Goal: Information Seeking & Learning: Check status

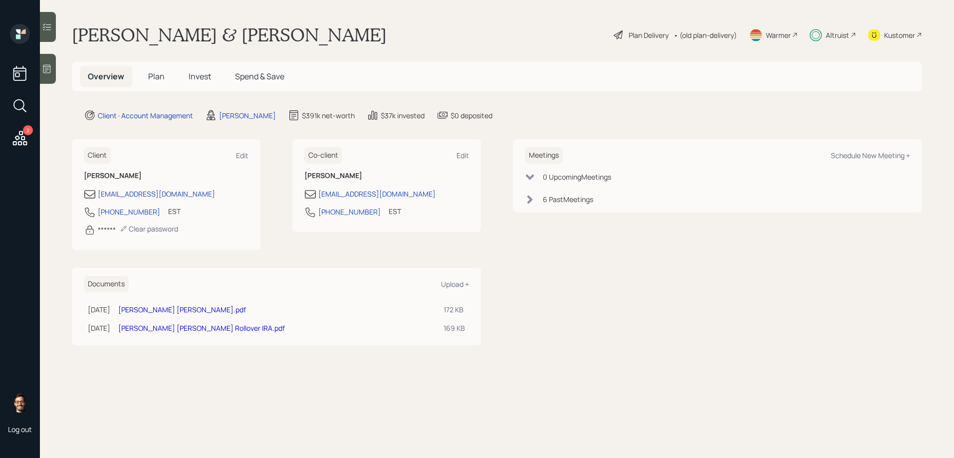
click at [193, 76] on span "Invest" at bounding box center [200, 76] width 22 height 11
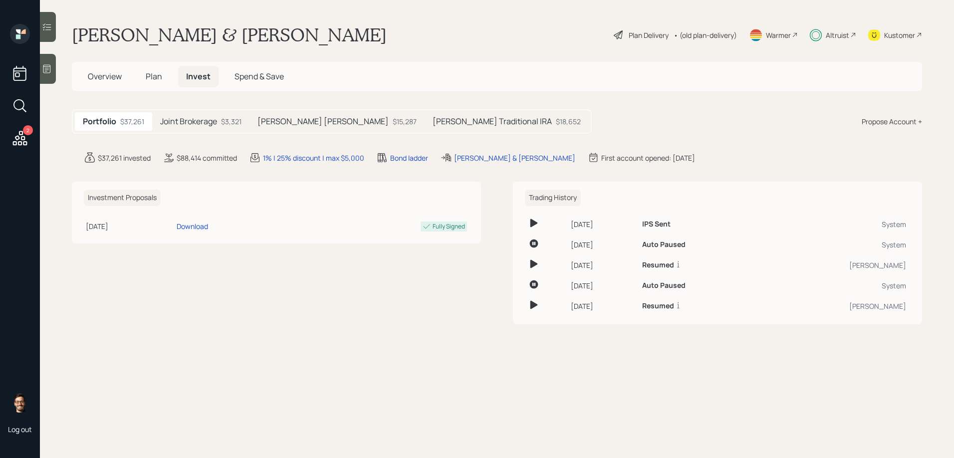
click at [207, 123] on h5 "Joint Brokerage" at bounding box center [188, 121] width 57 height 9
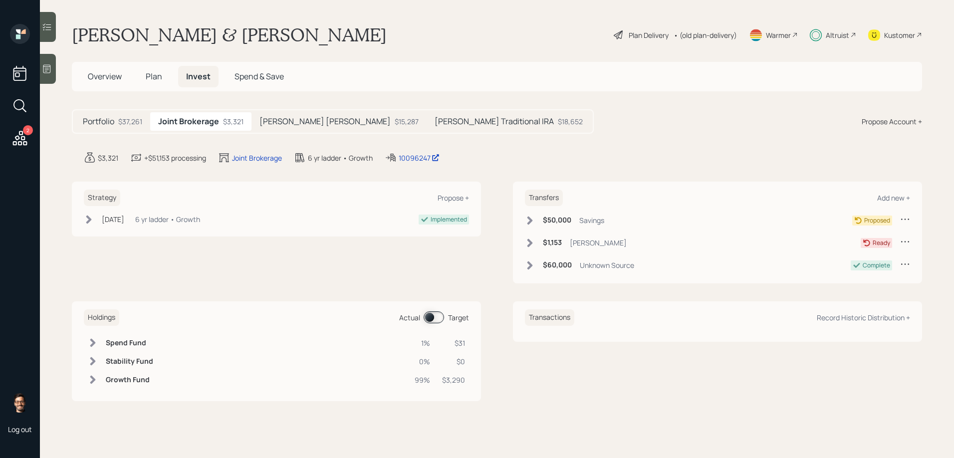
click at [46, 33] on div at bounding box center [48, 27] width 16 height 30
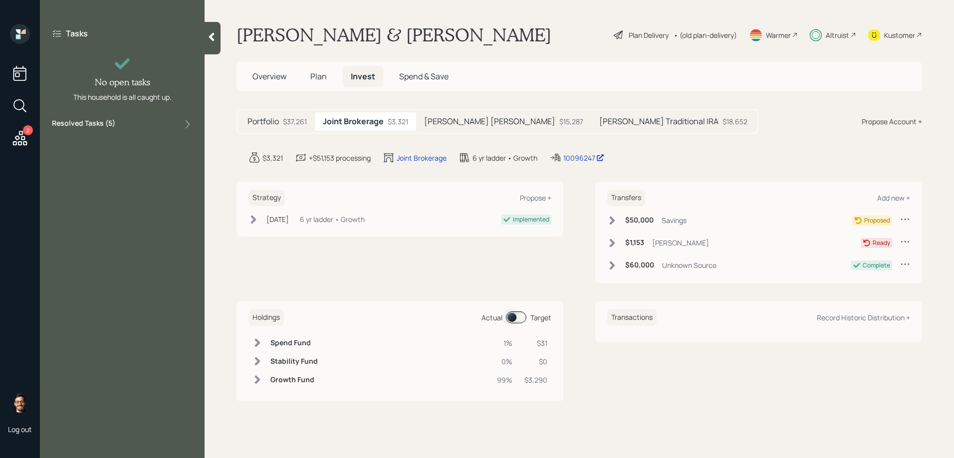
click at [98, 123] on label "Resolved Tasks ( 5 )" at bounding box center [83, 124] width 63 height 12
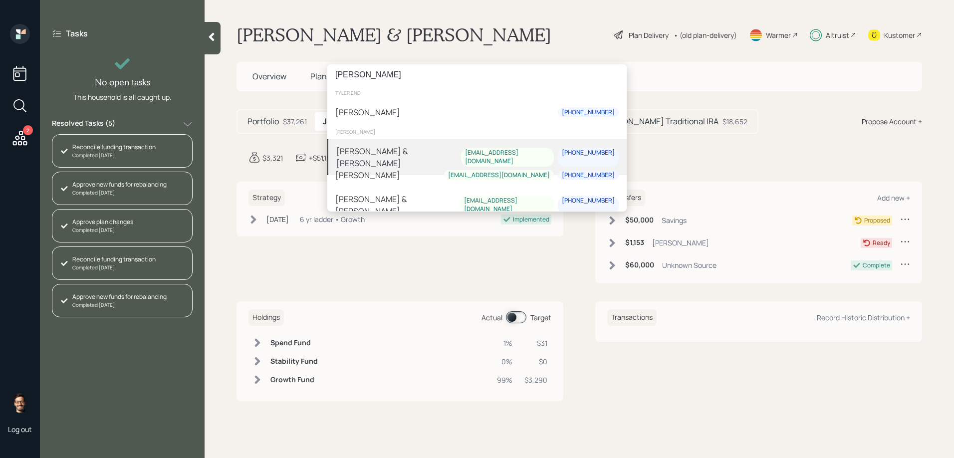
type input "[PERSON_NAME]"
